Goal: Information Seeking & Learning: Learn about a topic

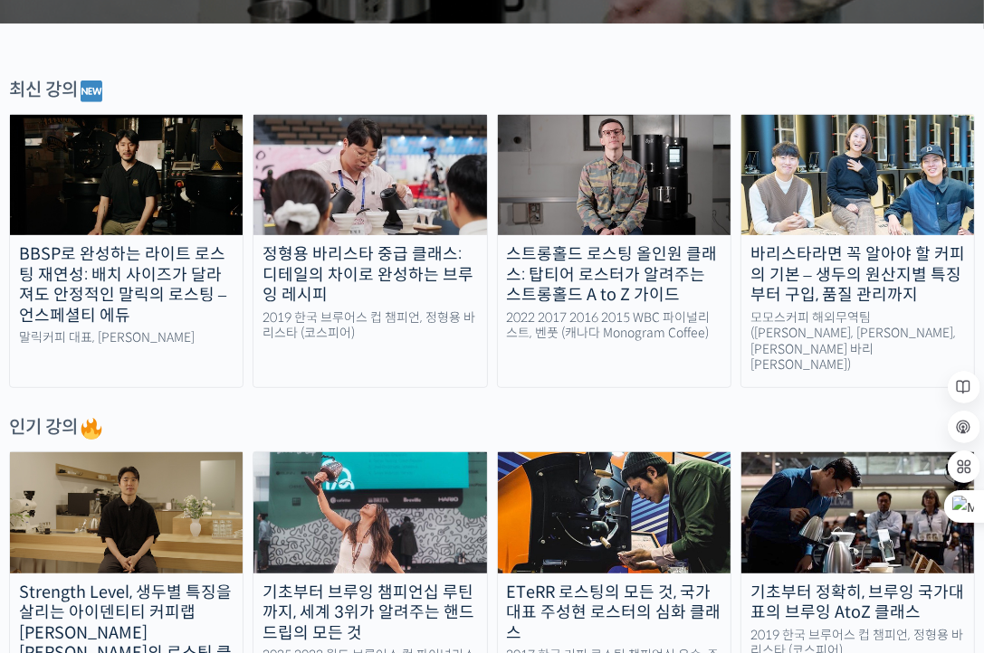
scroll to position [543, 0]
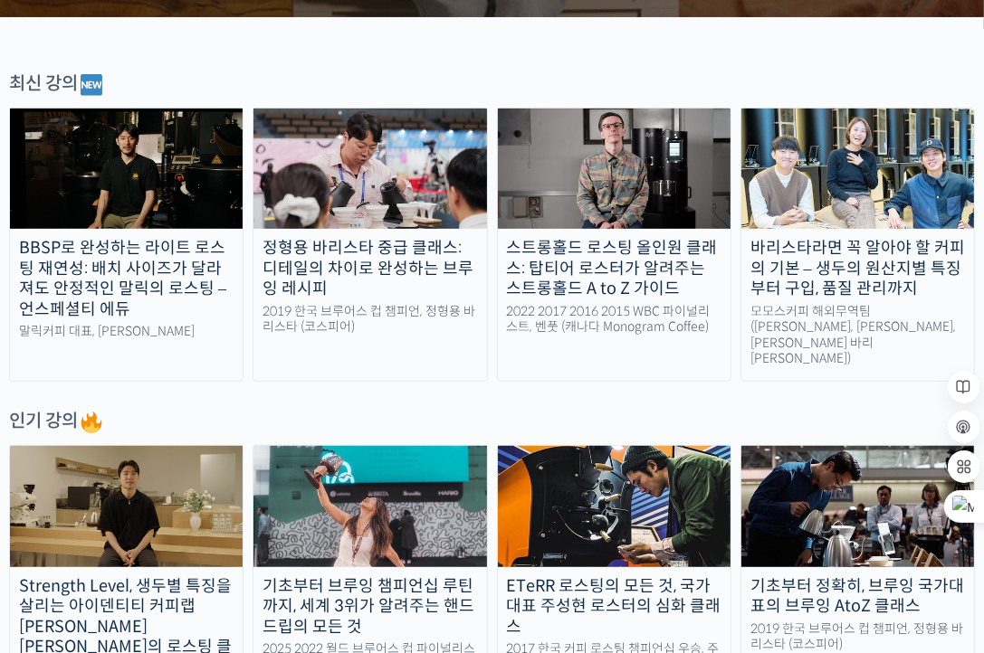
click at [366, 202] on img at bounding box center [369, 169] width 233 height 121
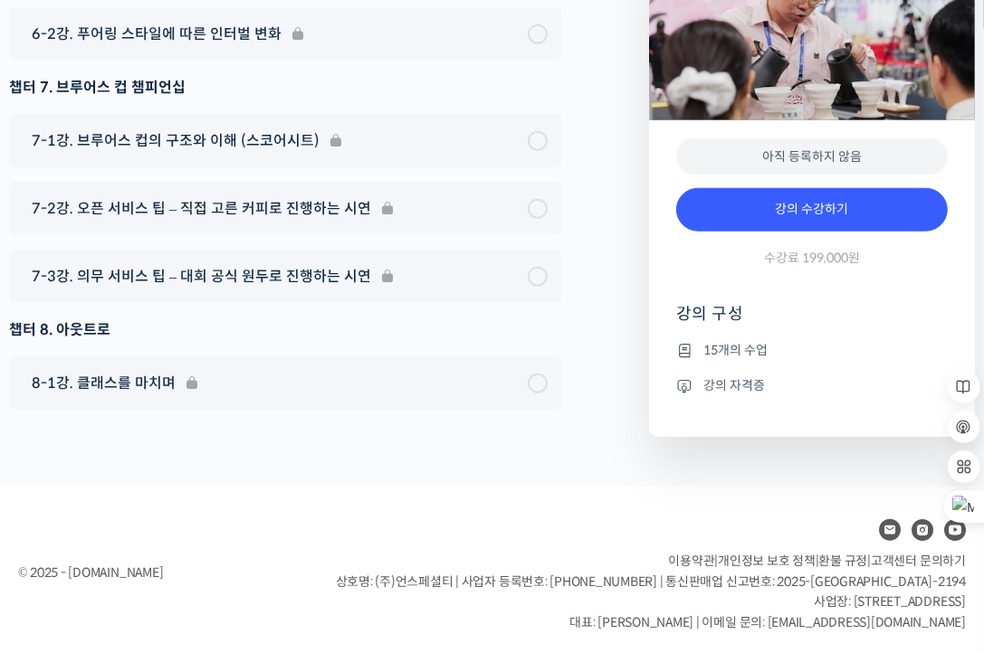
scroll to position [6189, 0]
